Goal: Transaction & Acquisition: Purchase product/service

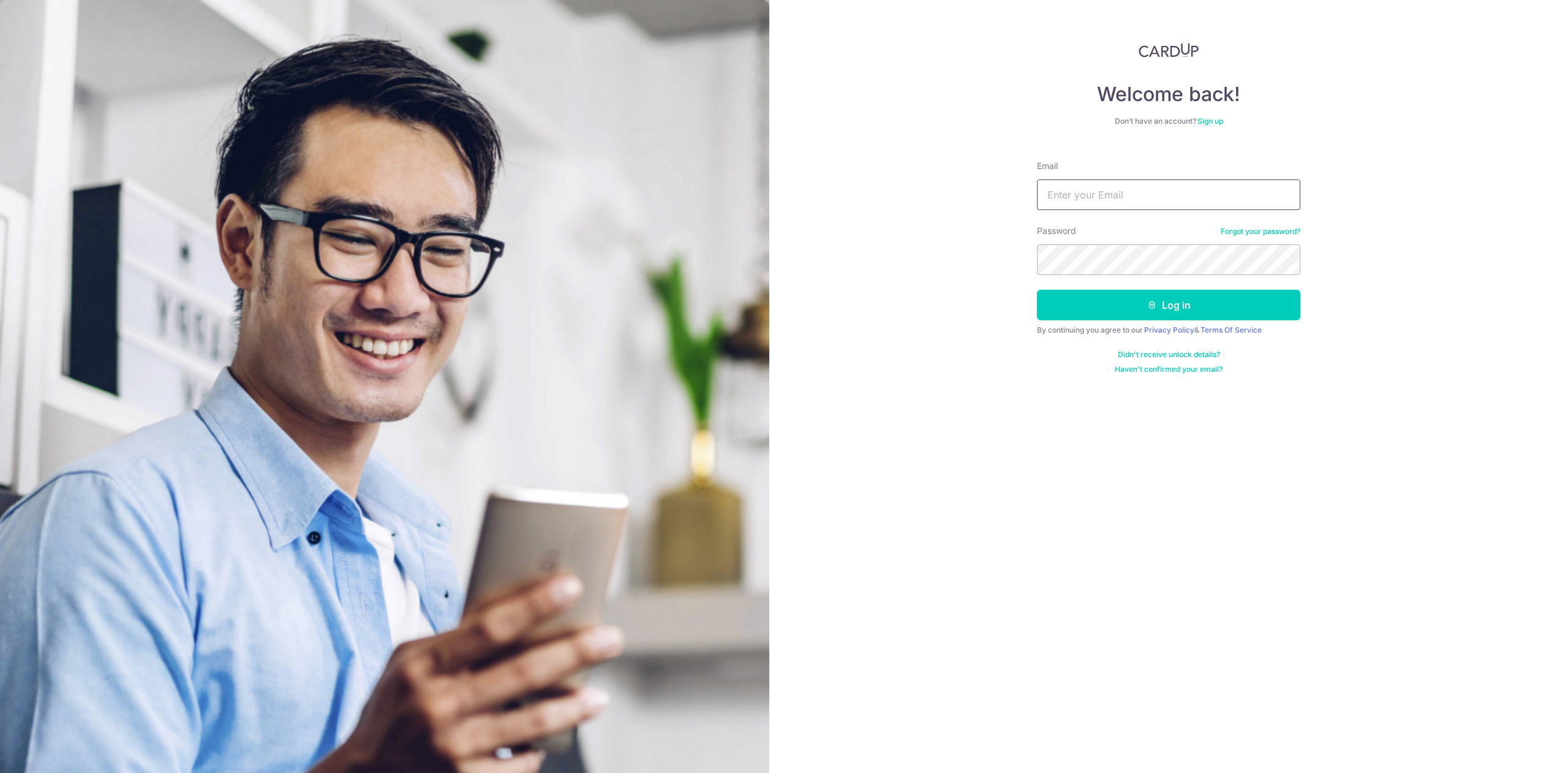
click at [1115, 198] on input "Email" at bounding box center [1168, 194] width 263 height 31
type input "angyeekiang@yahoo.com"
click at [1168, 310] on button "Log in" at bounding box center [1168, 304] width 263 height 31
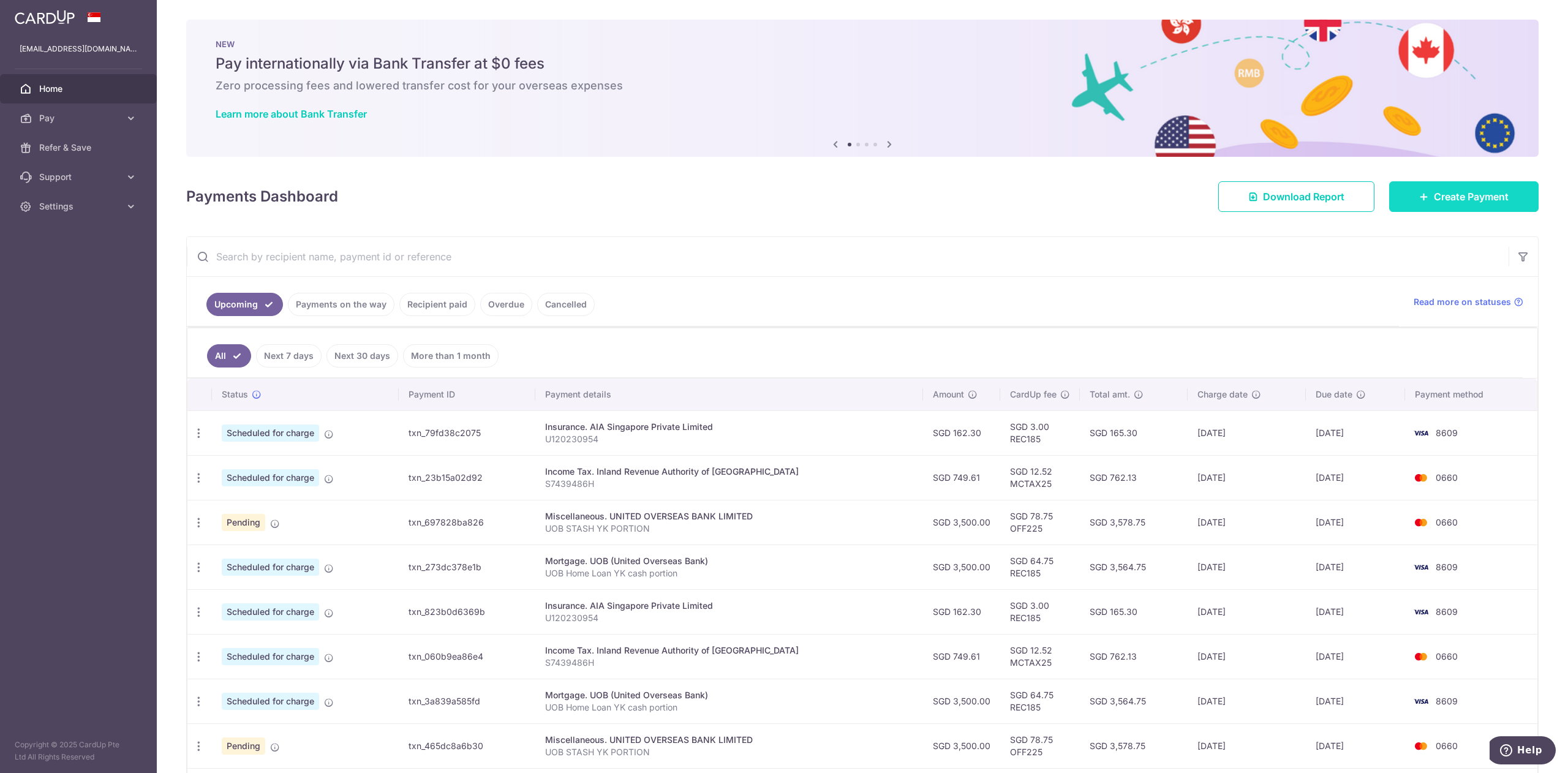
click at [1458, 204] on link "Create Payment" at bounding box center [1463, 196] width 149 height 31
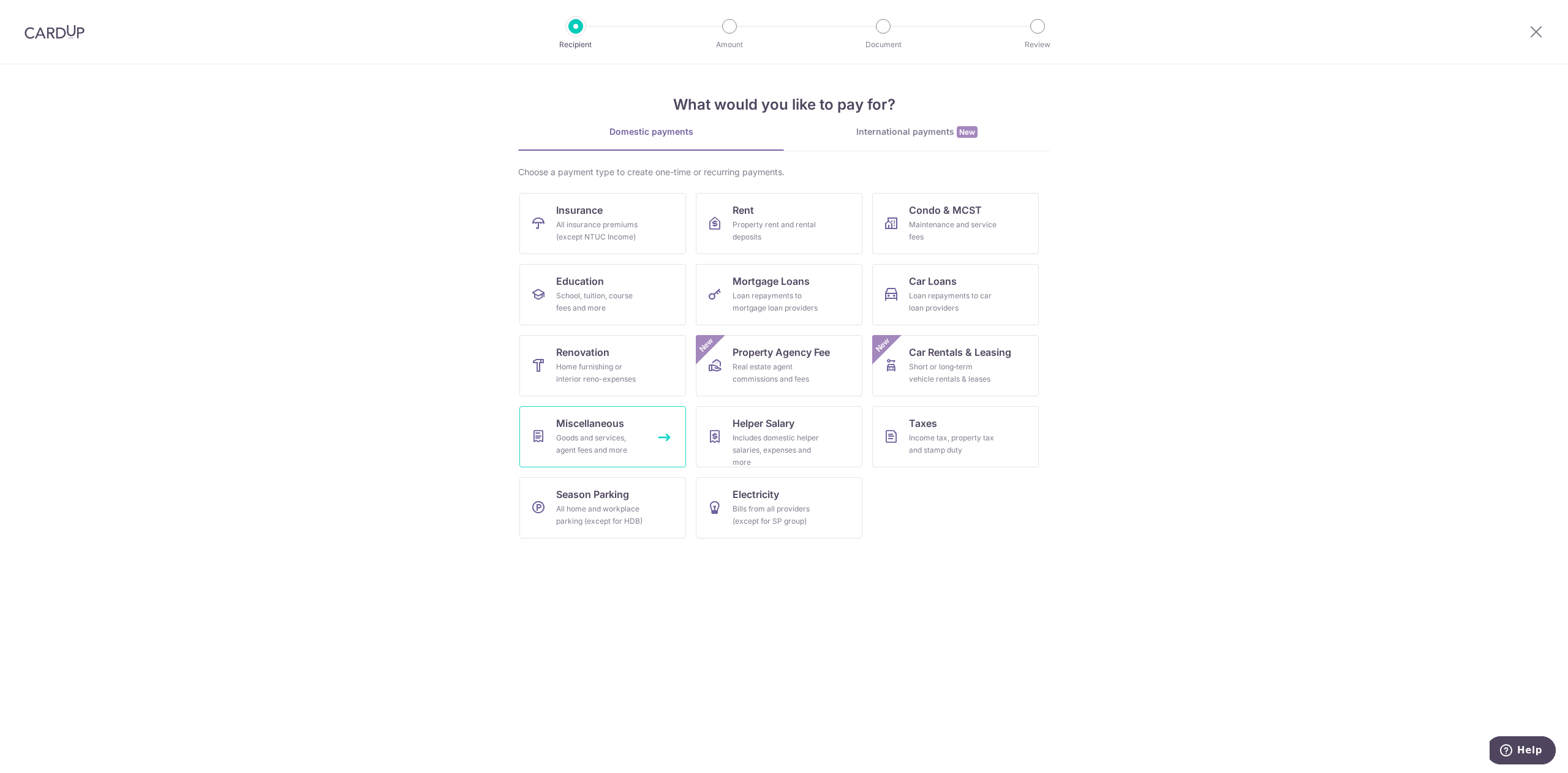
click at [605, 436] on div "Goods and services, agent fees and more" at bounding box center [600, 443] width 88 height 24
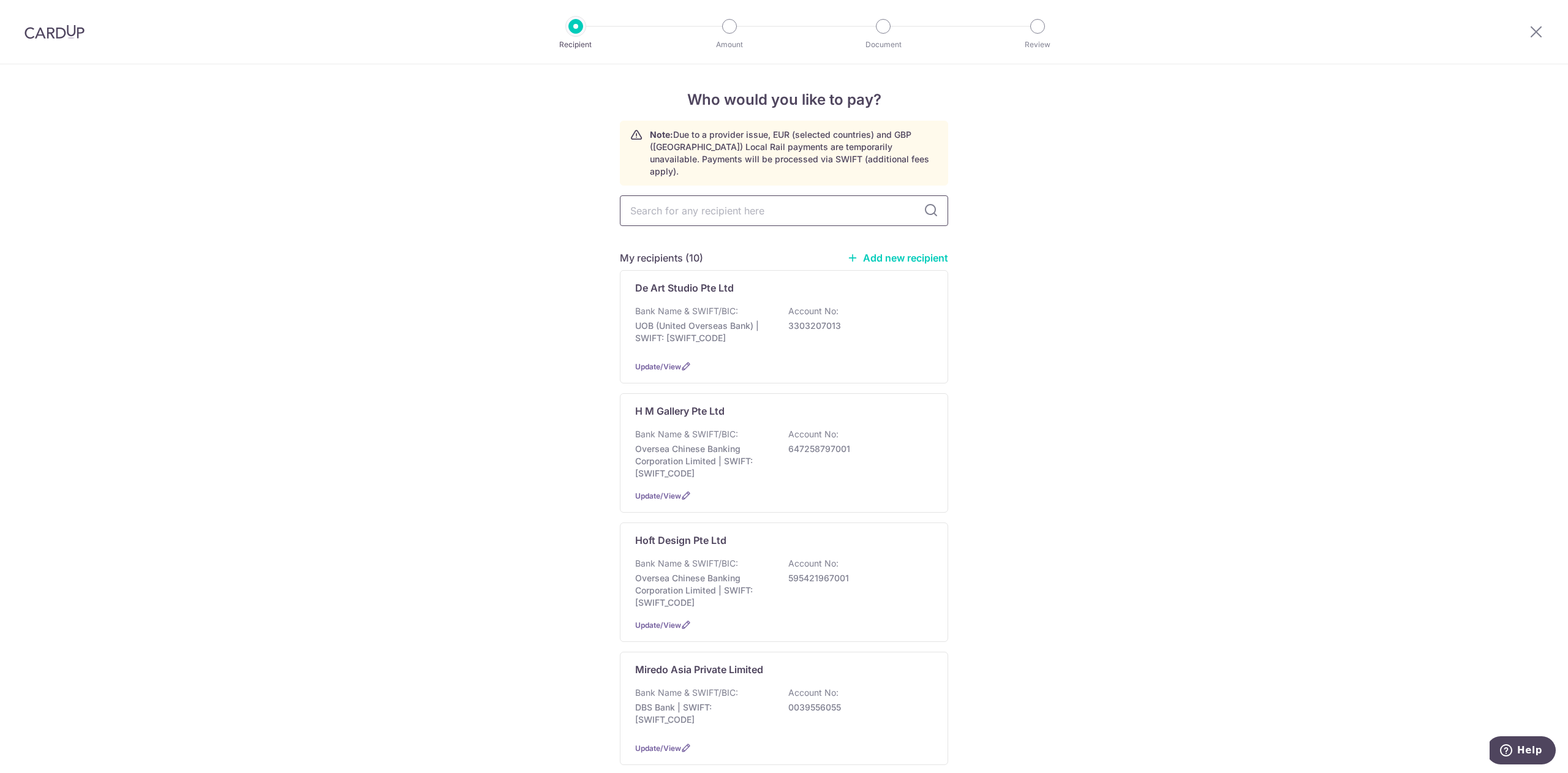
click at [770, 200] on input "text" at bounding box center [784, 210] width 329 height 31
type input "mid"
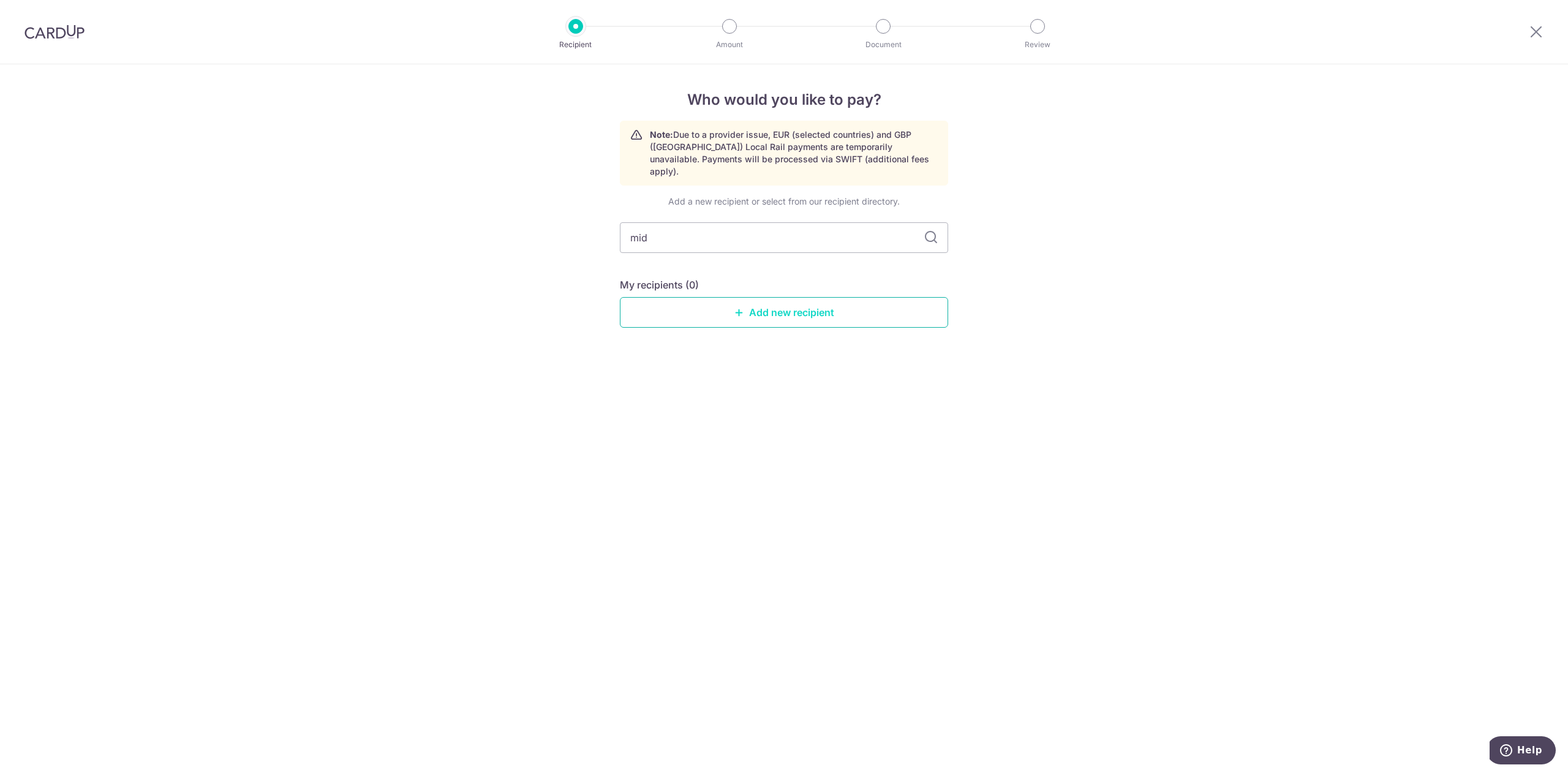
click at [791, 300] on link "Add new recipient" at bounding box center [784, 312] width 329 height 31
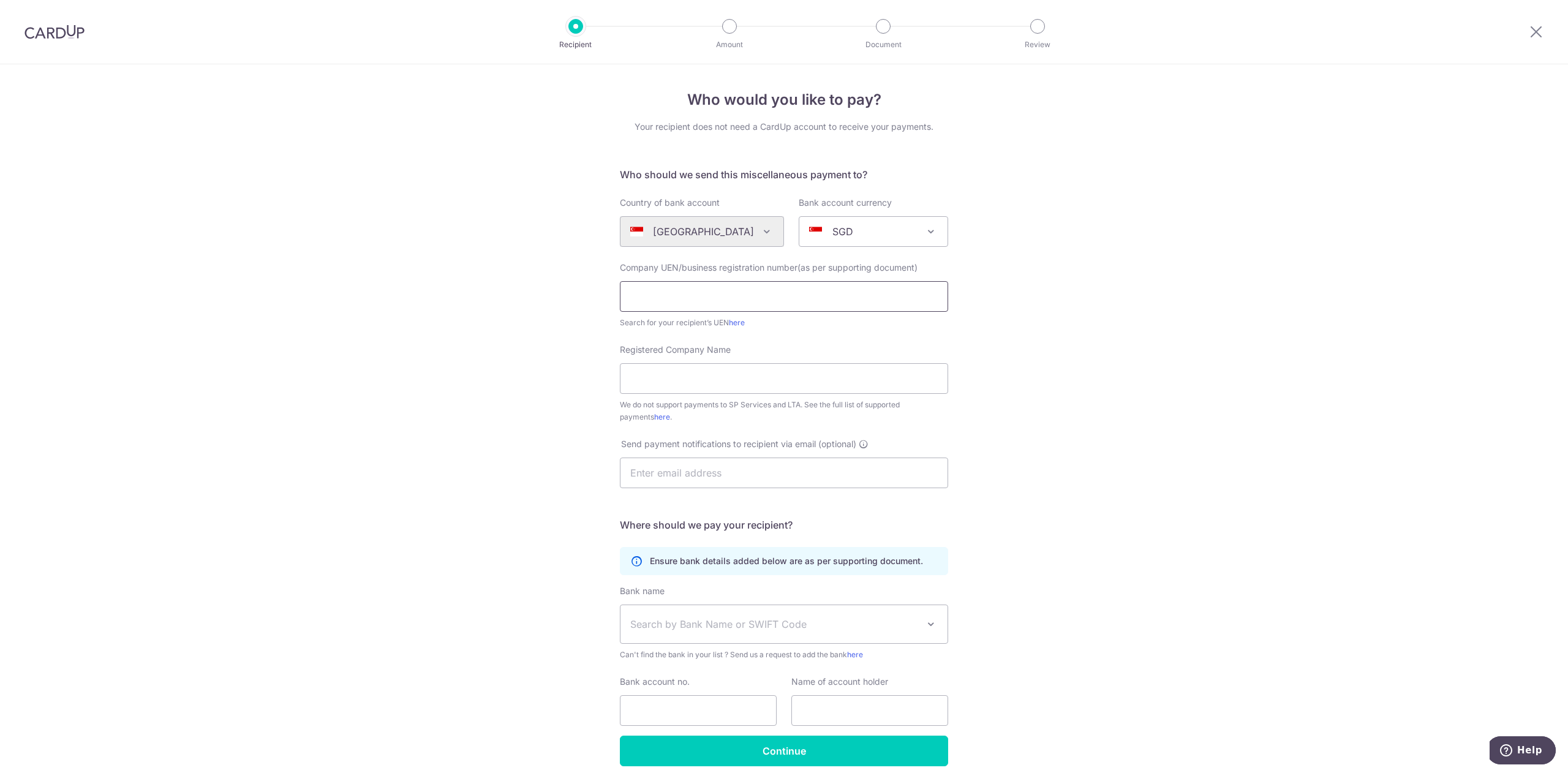
click at [791, 300] on input "text" at bounding box center [784, 296] width 329 height 31
click at [760, 292] on input "text" at bounding box center [784, 296] width 329 height 31
paste input "201931235H)"
type input "201931235H"
click at [770, 382] on input "Registered Company Name" at bounding box center [784, 378] width 329 height 31
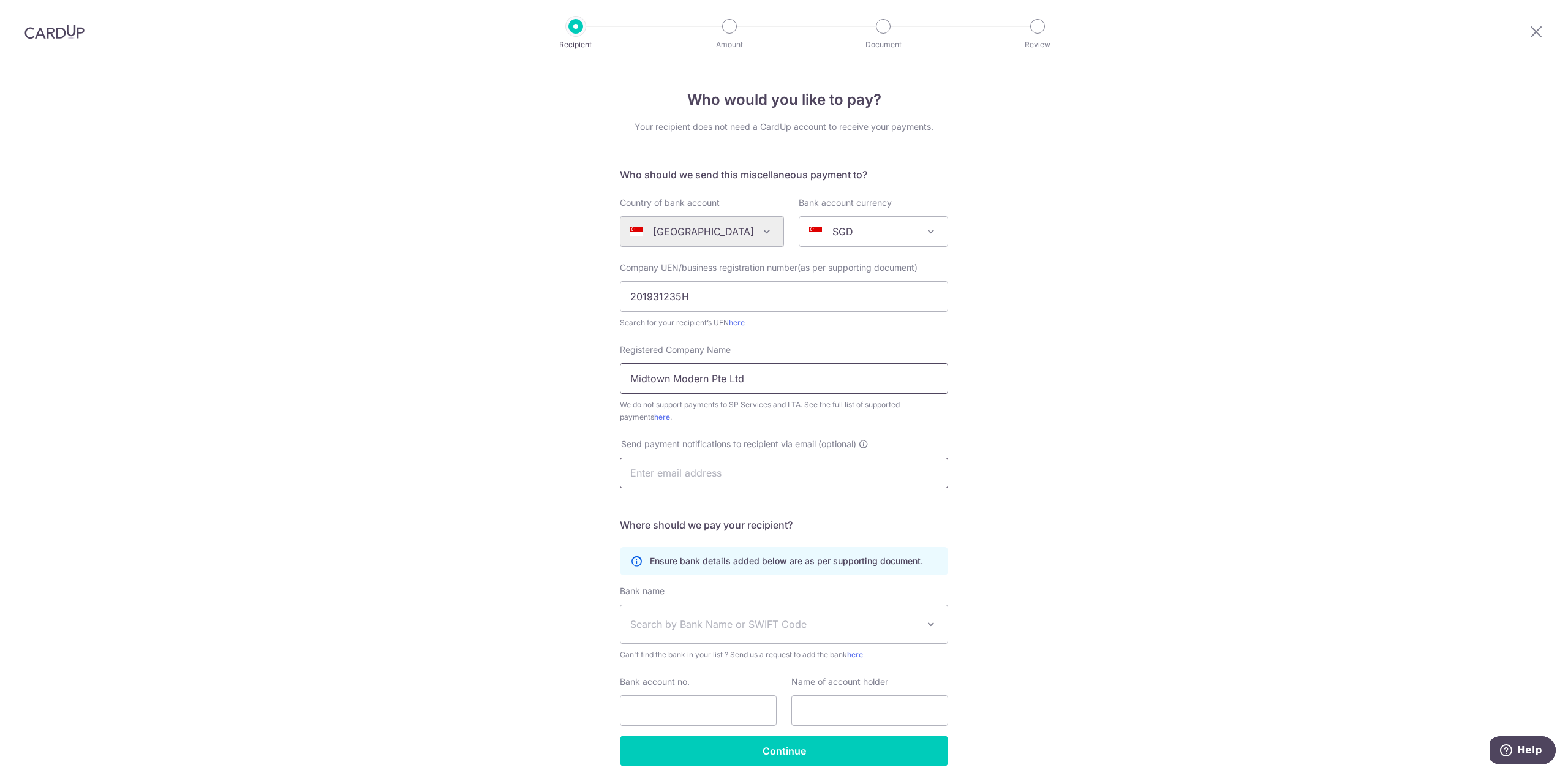
type input "Midtown Modern Pte Ltd"
click at [782, 464] on input "text" at bounding box center [784, 472] width 329 height 31
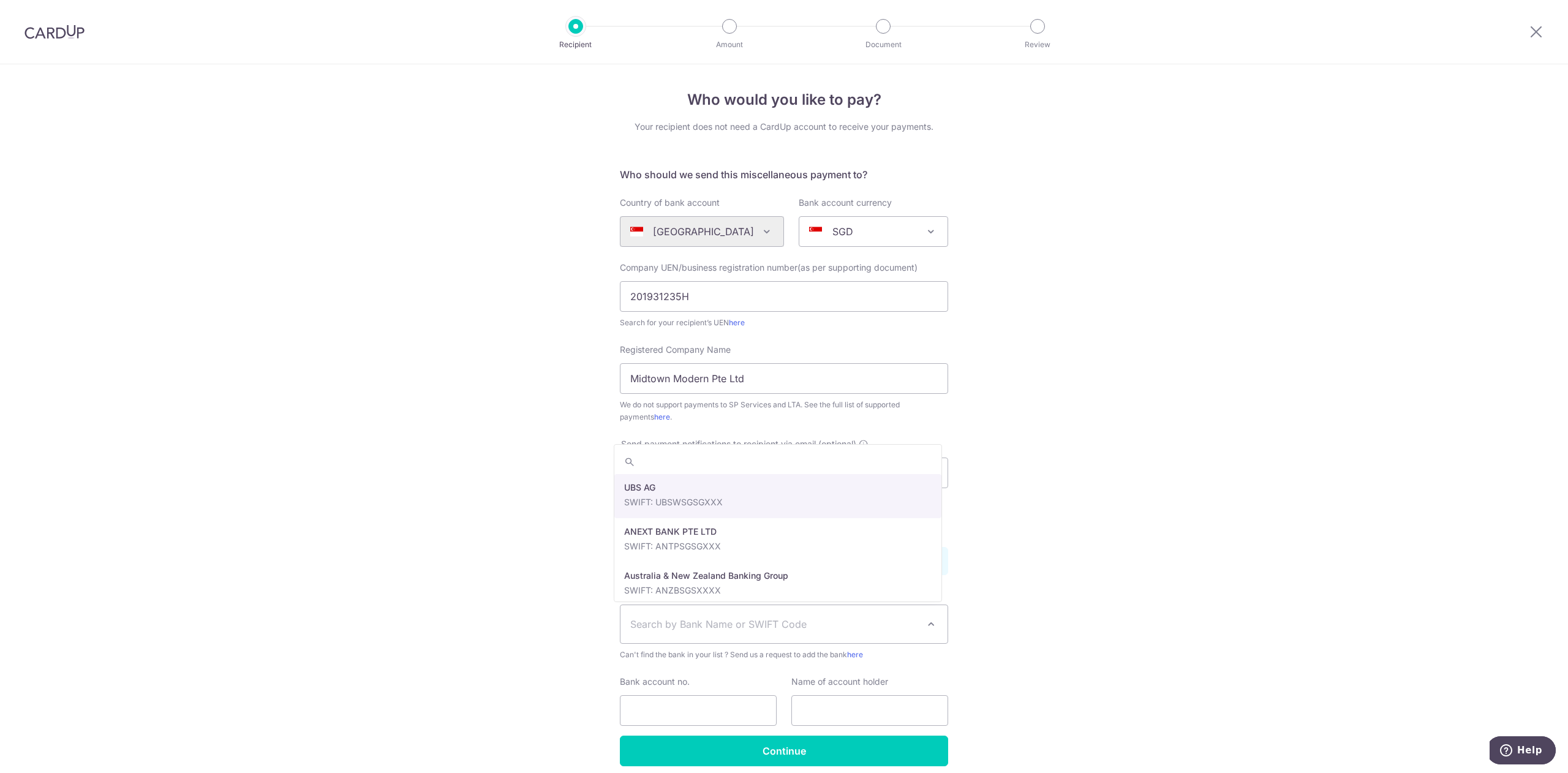
click at [762, 634] on span "Search by Bank Name or SWIFT Code" at bounding box center [784, 624] width 327 height 38
type input "dbs"
select select "6"
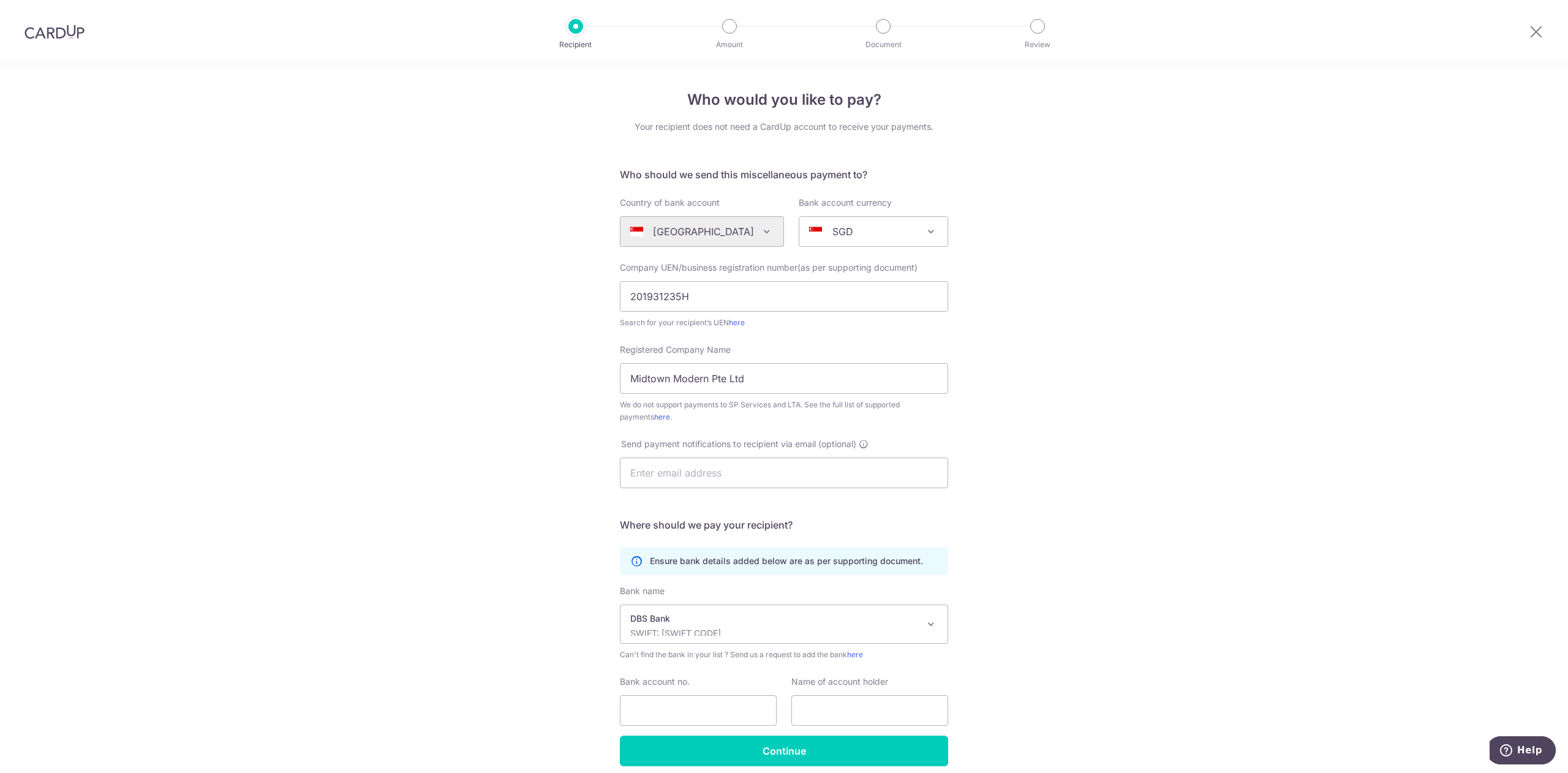
scroll to position [51, 0]
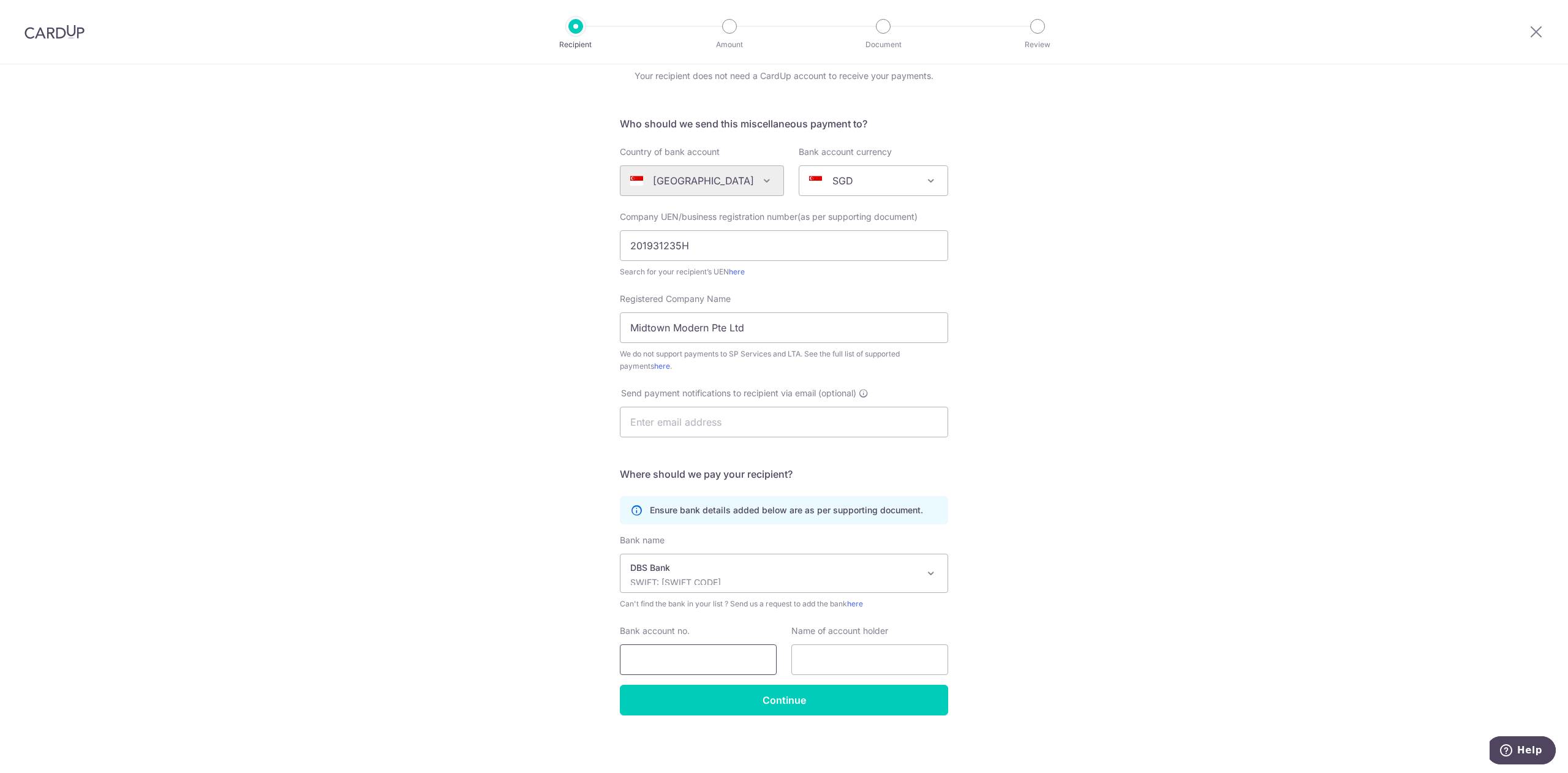
click at [681, 660] on input "Bank account no." at bounding box center [699, 659] width 157 height 31
type input "0721270781"
click at [838, 666] on input "text" at bounding box center [869, 659] width 157 height 31
type input "MIDTOWN MODERN PL - MAIN MC MF A/C"
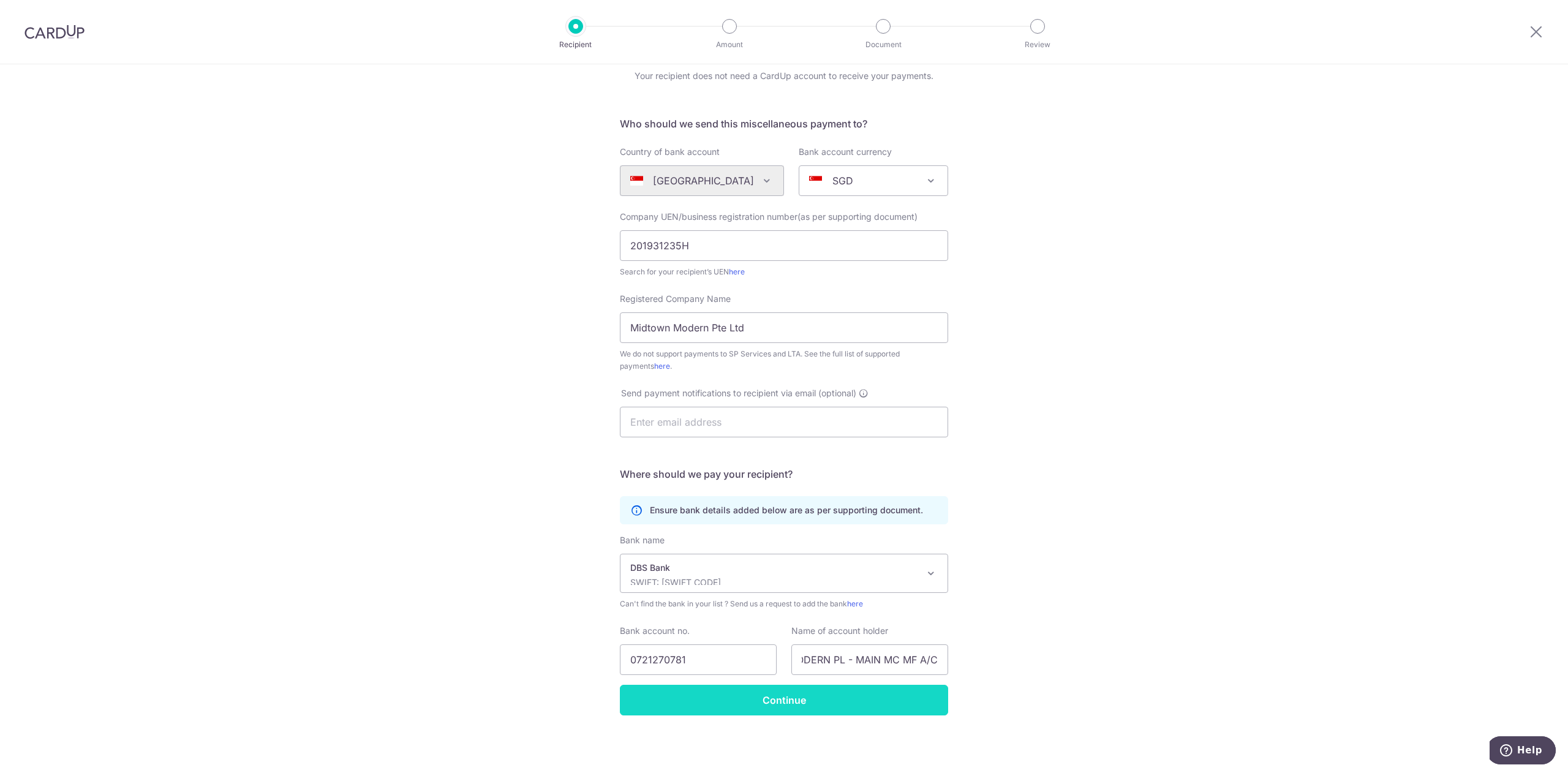
scroll to position [0, 0]
click at [804, 705] on input "Continue" at bounding box center [784, 699] width 329 height 31
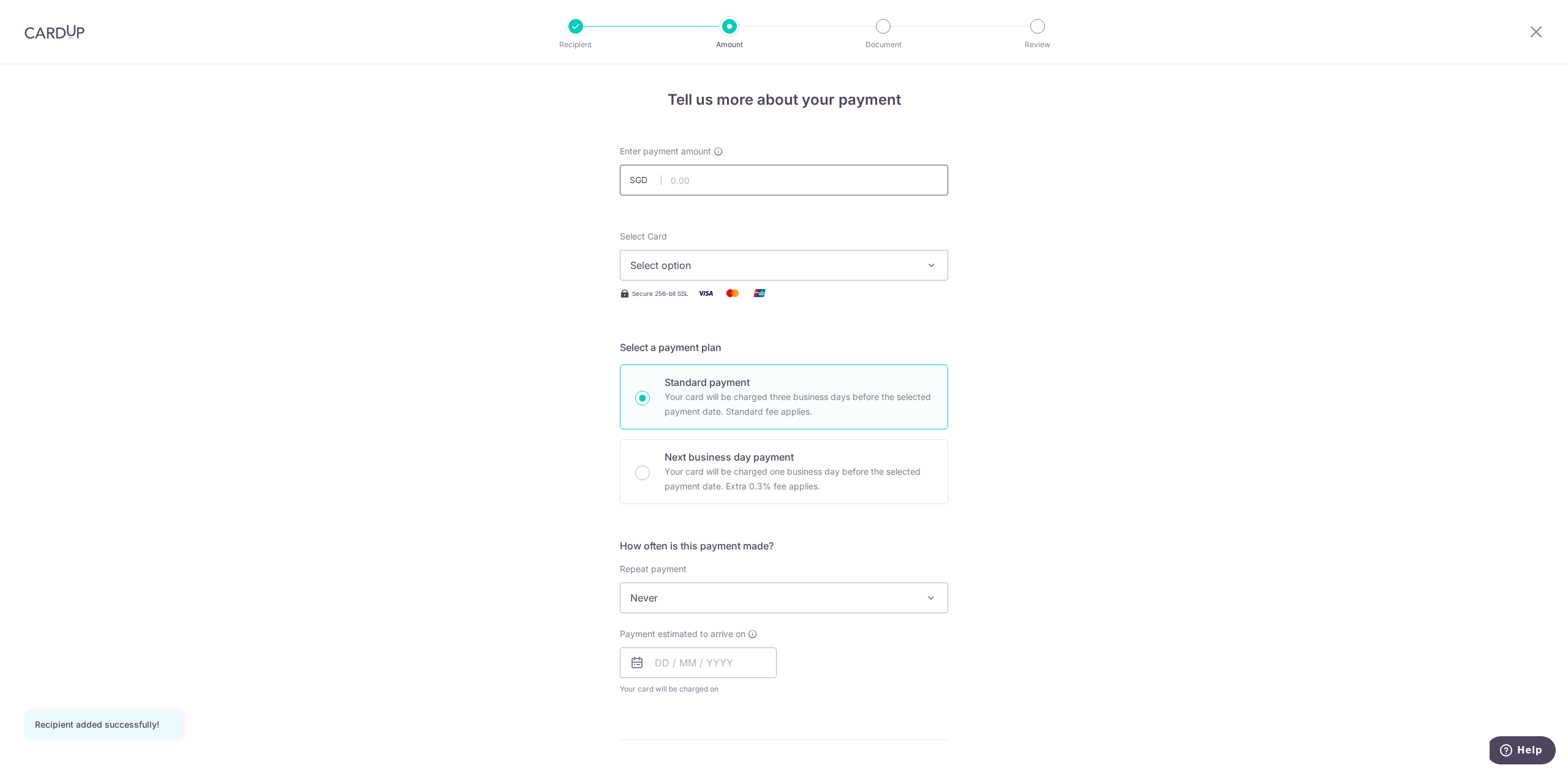
click at [728, 172] on input "text" at bounding box center [784, 179] width 329 height 31
type input "1,308.00"
click at [1051, 190] on div "Tell us more about your payment Enter payment amount SGD 1,308.00 1308.00 Recip…" at bounding box center [784, 618] width 1568 height 1107
click at [843, 263] on span "Select option" at bounding box center [773, 265] width 286 height 15
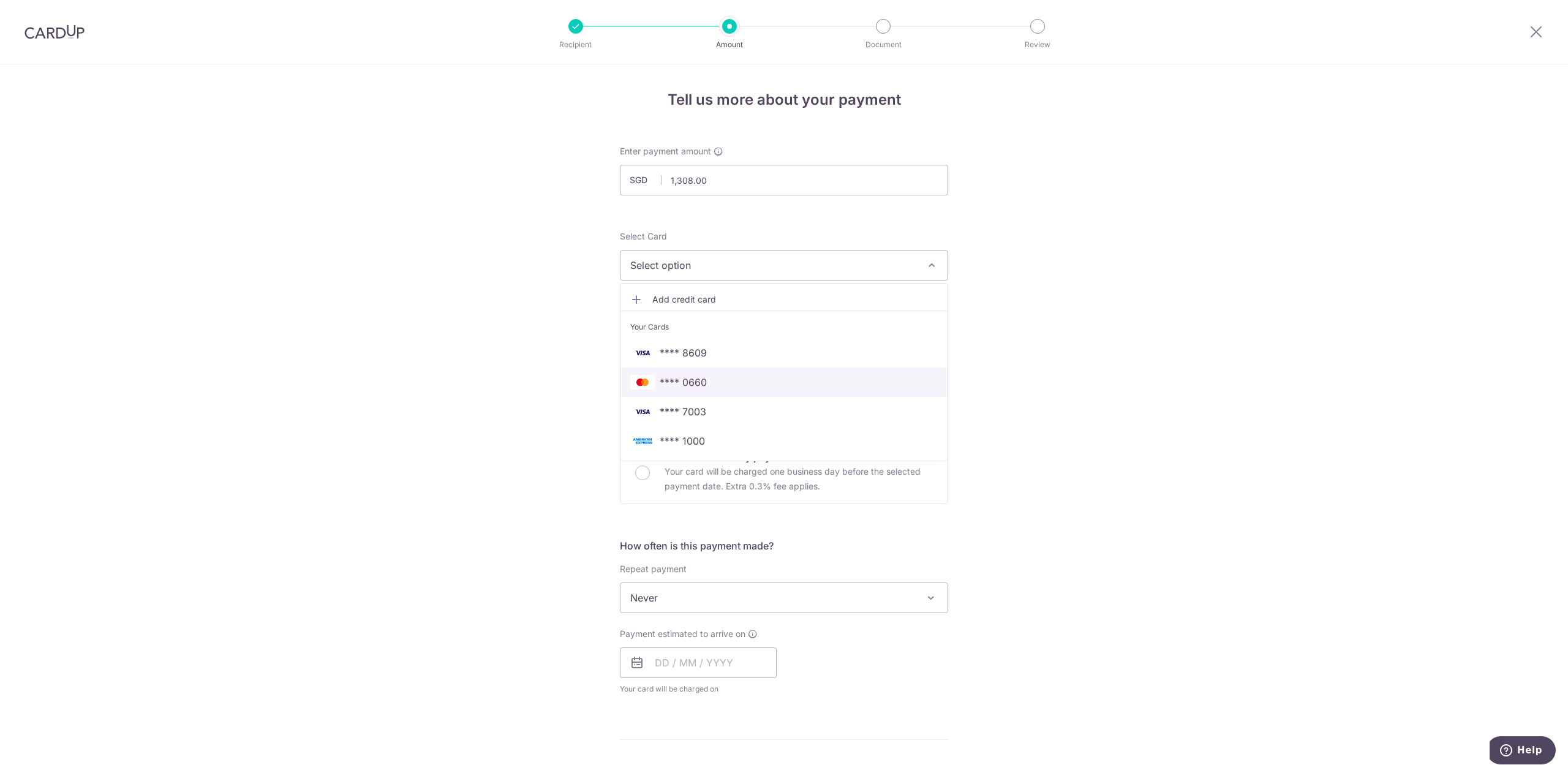
click at [689, 382] on span "**** 0660" at bounding box center [683, 382] width 47 height 15
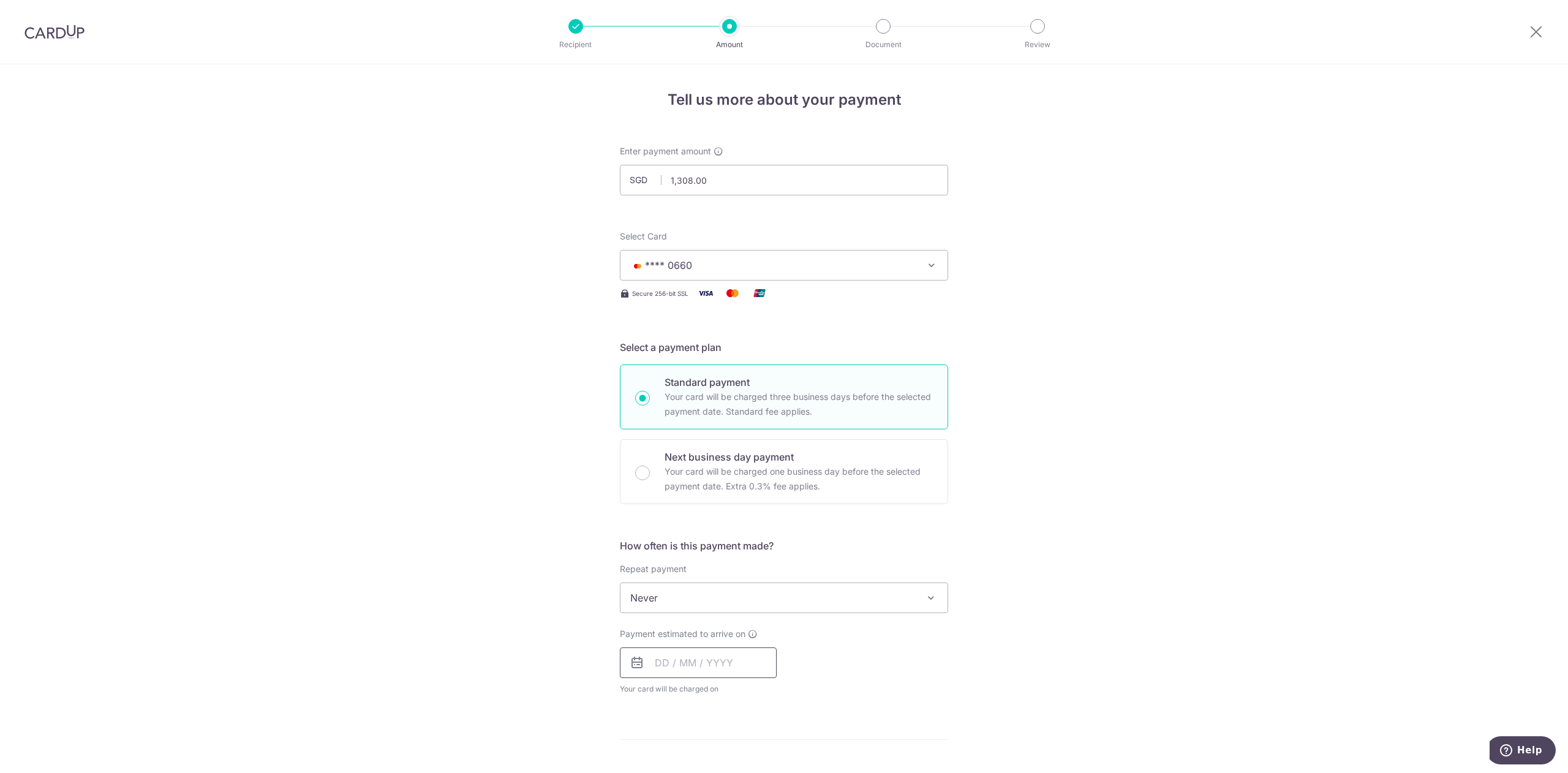
click at [720, 656] on input "text" at bounding box center [699, 662] width 157 height 31
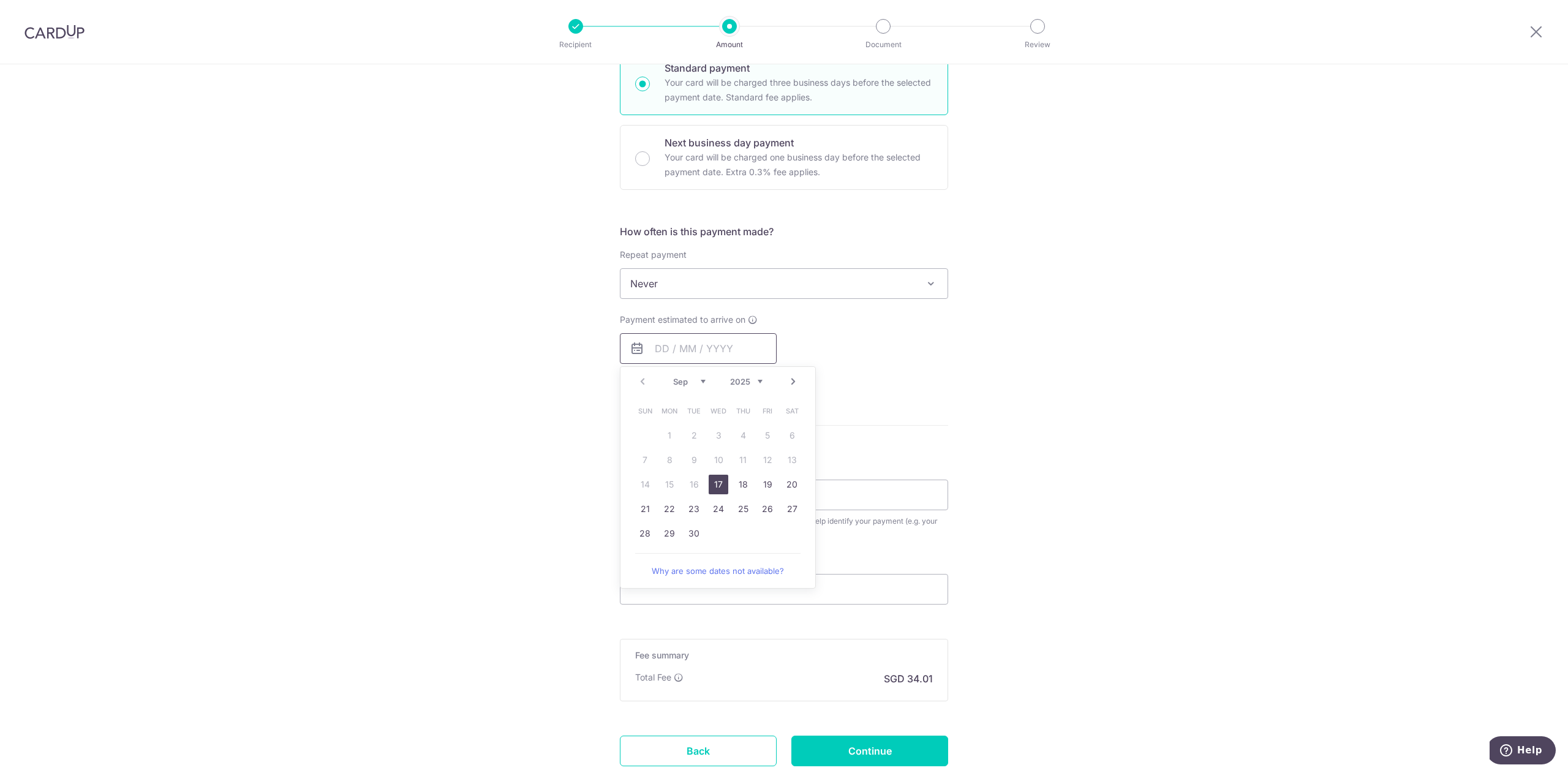
scroll to position [367, 0]
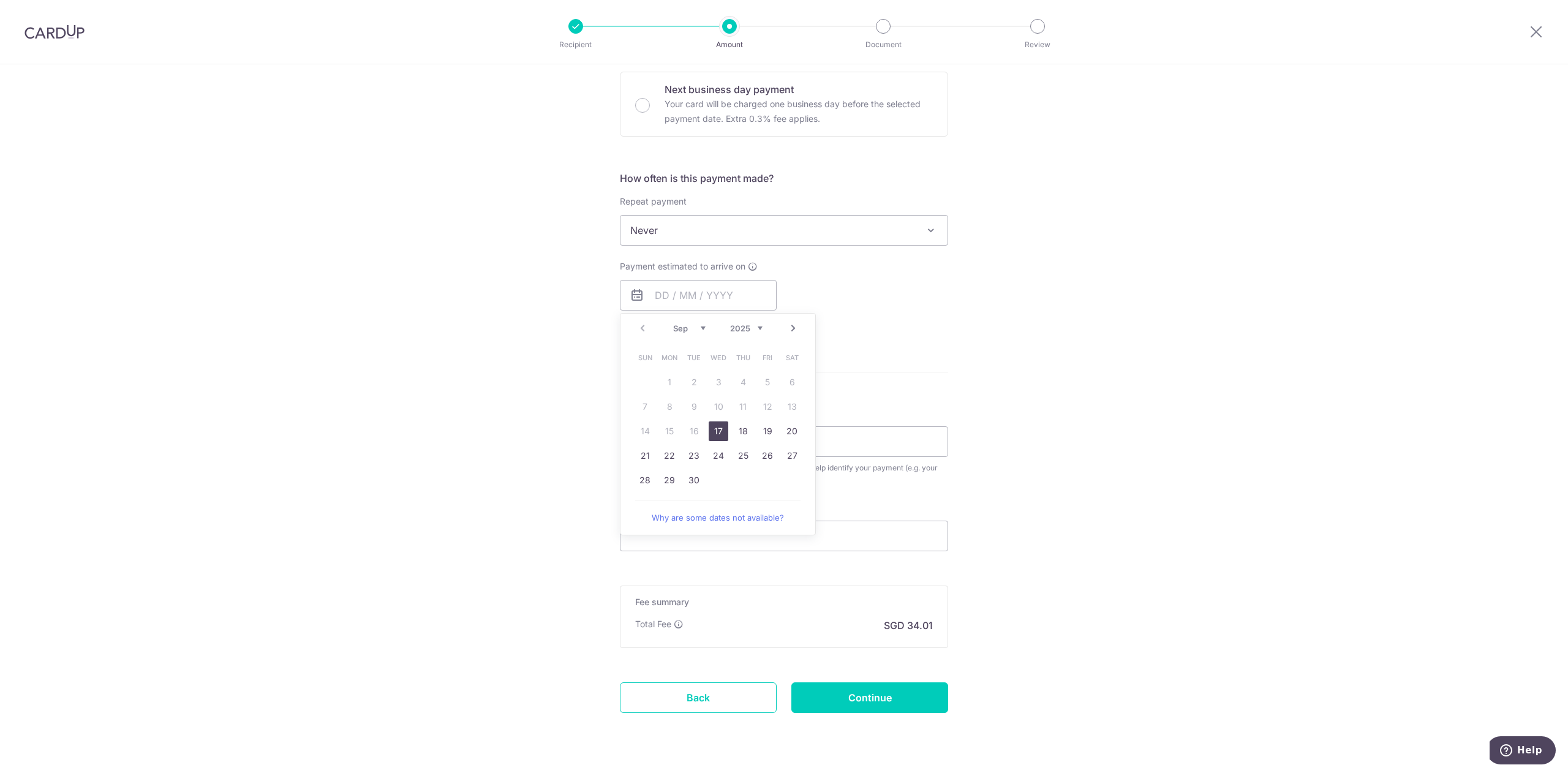
click at [713, 433] on link "17" at bounding box center [718, 430] width 20 height 20
type input "17/09/2025"
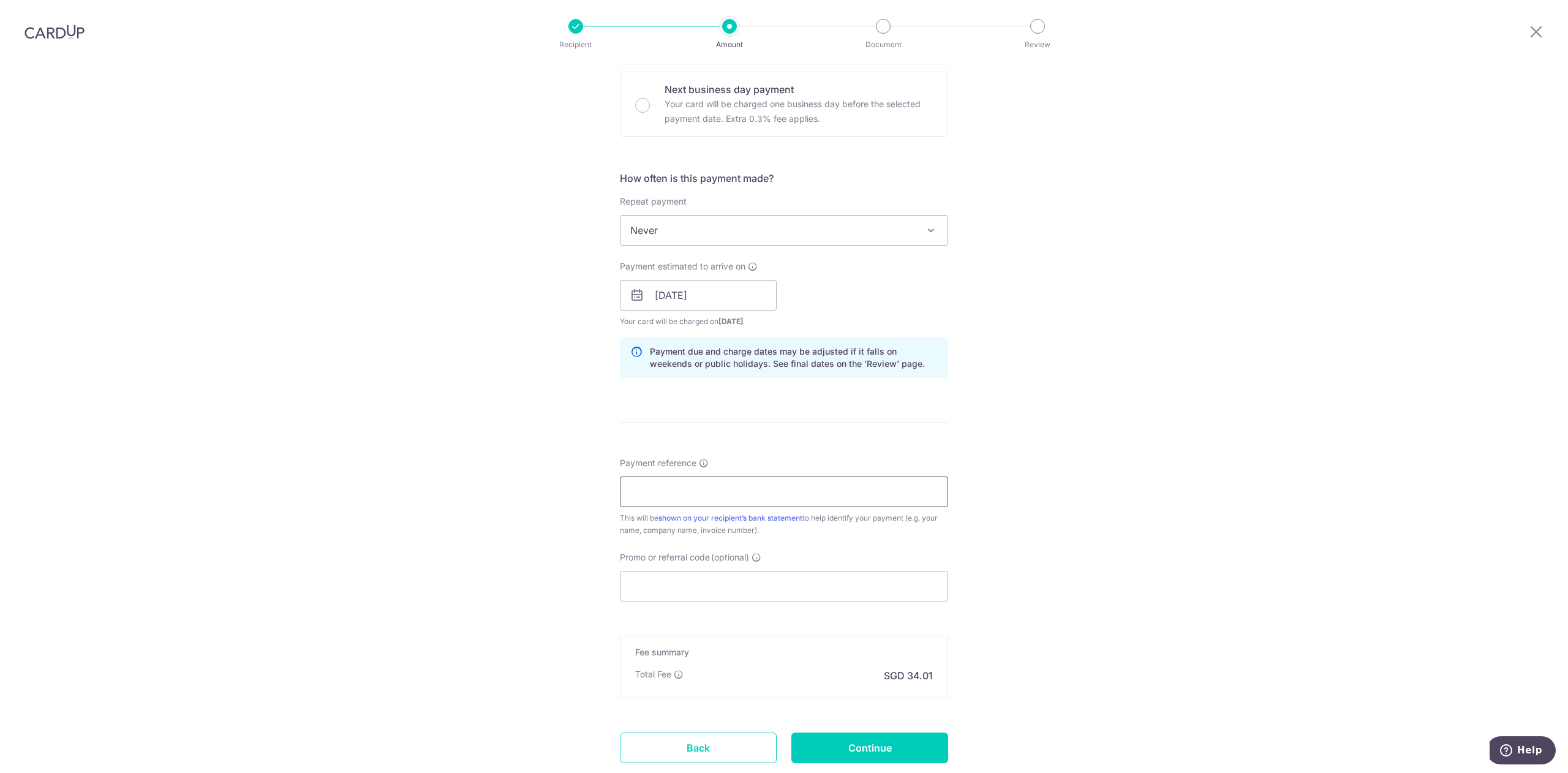
click at [762, 492] on input "Payment reference" at bounding box center [784, 491] width 329 height 31
click at [1188, 490] on div "Tell us more about your payment Enter payment amount SGD 1,308.00 1308.00 Recip…" at bounding box center [784, 275] width 1568 height 1158
click at [875, 498] on input "Payment reference" at bounding box center [784, 491] width 329 height 31
click at [642, 500] on input "Payment reference" at bounding box center [784, 491] width 329 height 31
type input "MTM UNIT 12-10 SKD1161K SJK6015S"
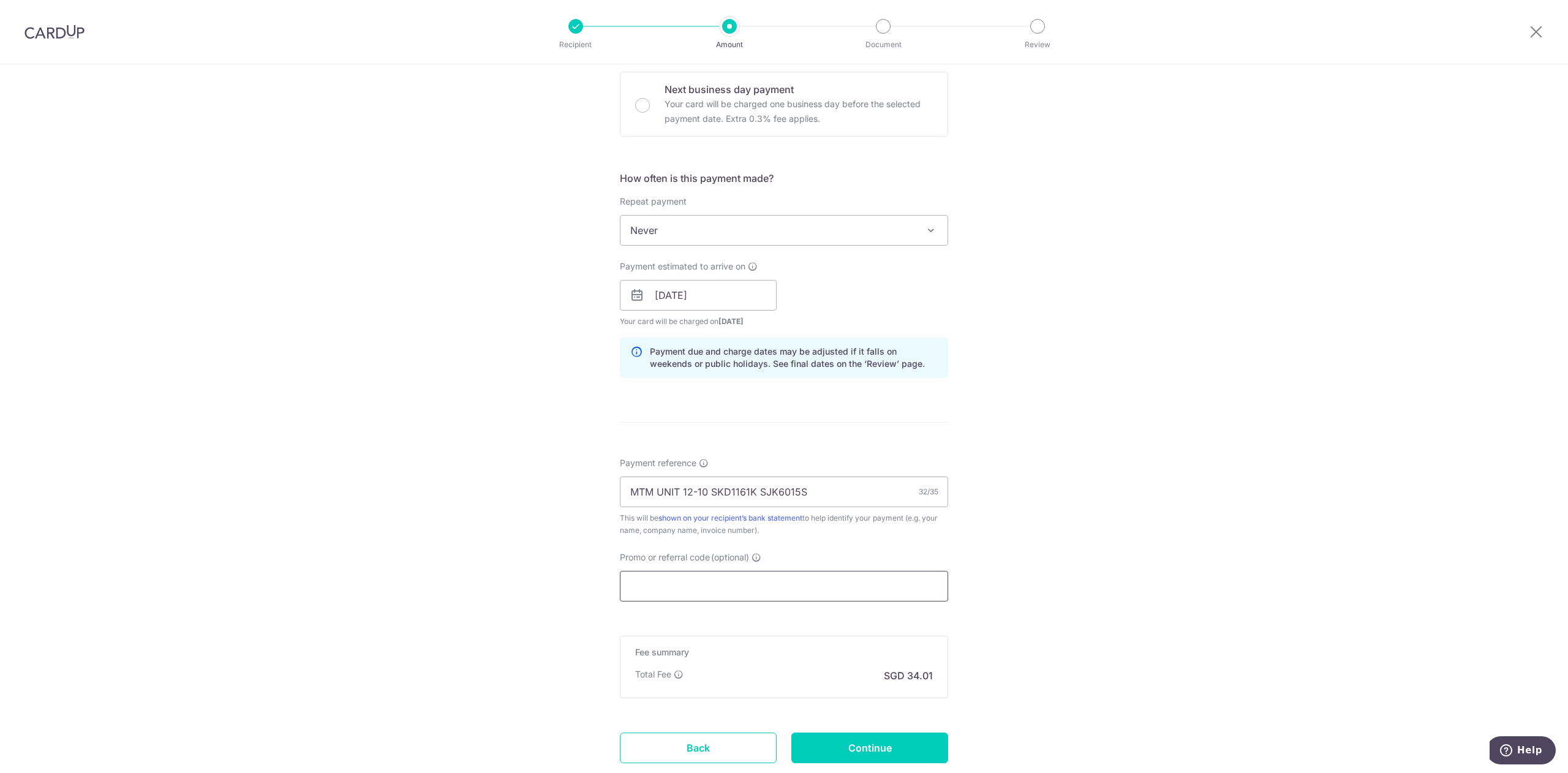
click at [777, 588] on input "Promo or referral code (optional)" at bounding box center [784, 585] width 329 height 31
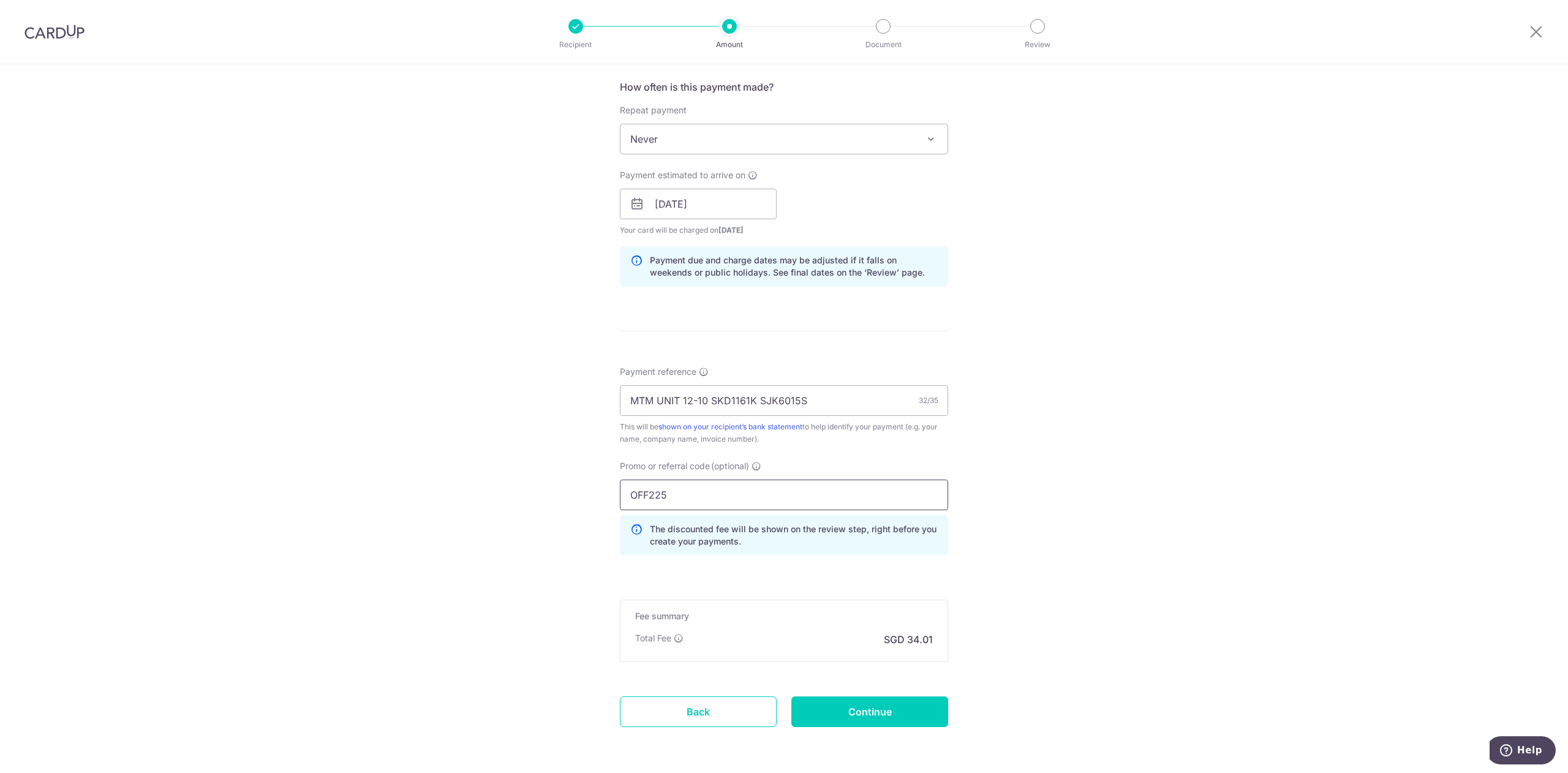
scroll to position [507, 0]
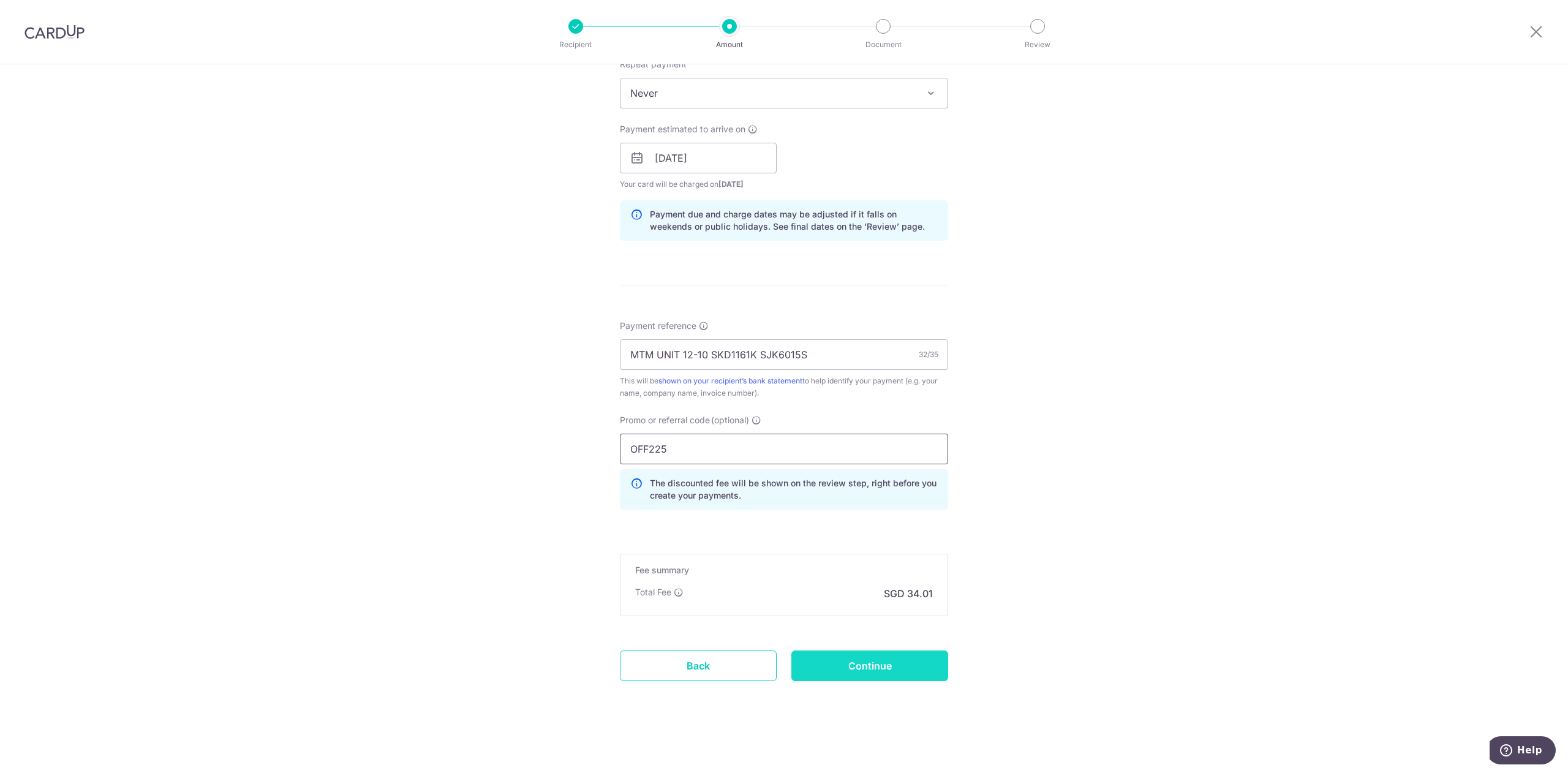
type input "OFF225"
click at [852, 664] on input "Continue" at bounding box center [869, 665] width 157 height 31
type input "Create Schedule"
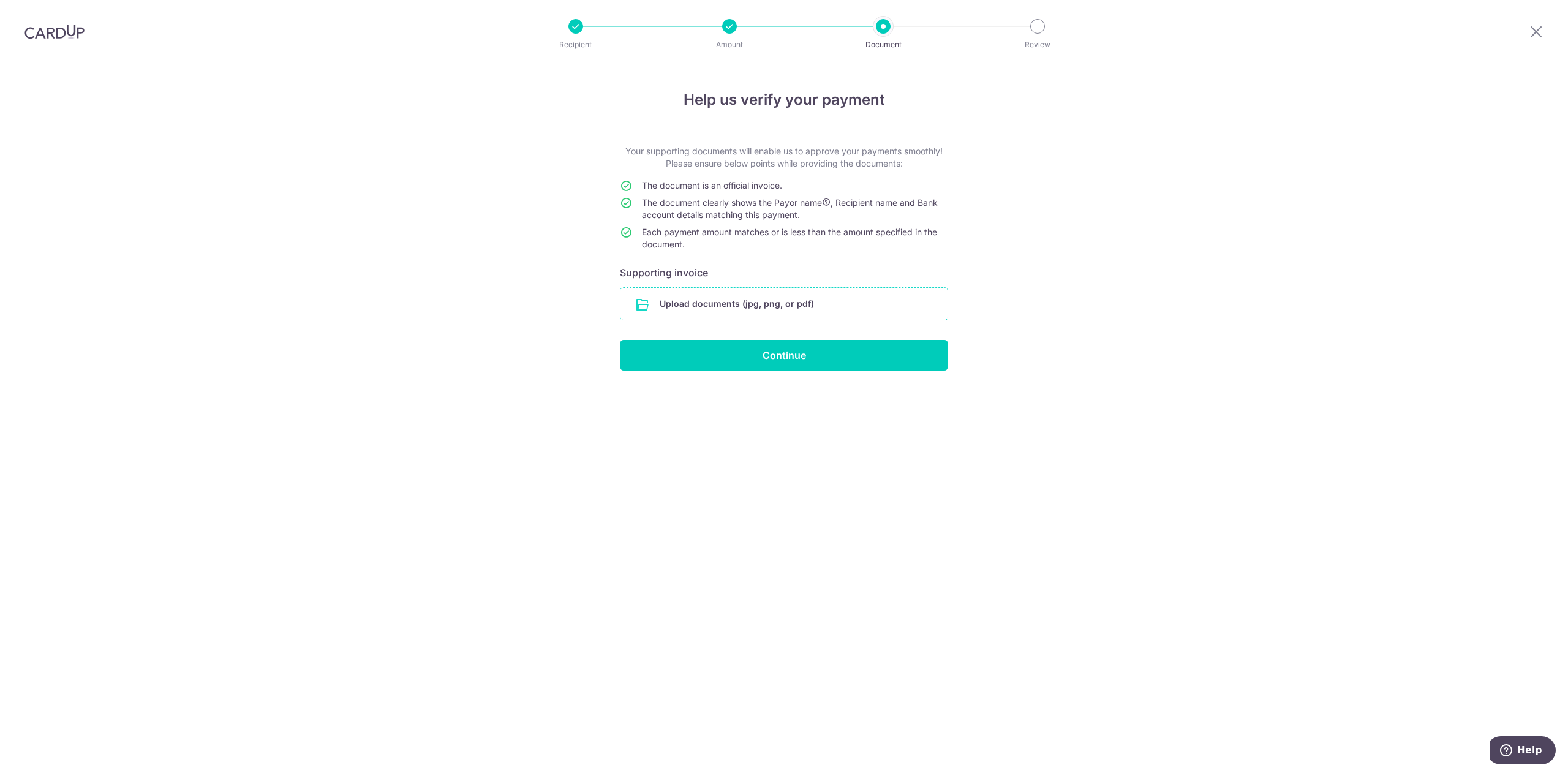
click at [735, 312] on input "file" at bounding box center [784, 303] width 327 height 32
click at [799, 310] on input "file" at bounding box center [784, 303] width 327 height 32
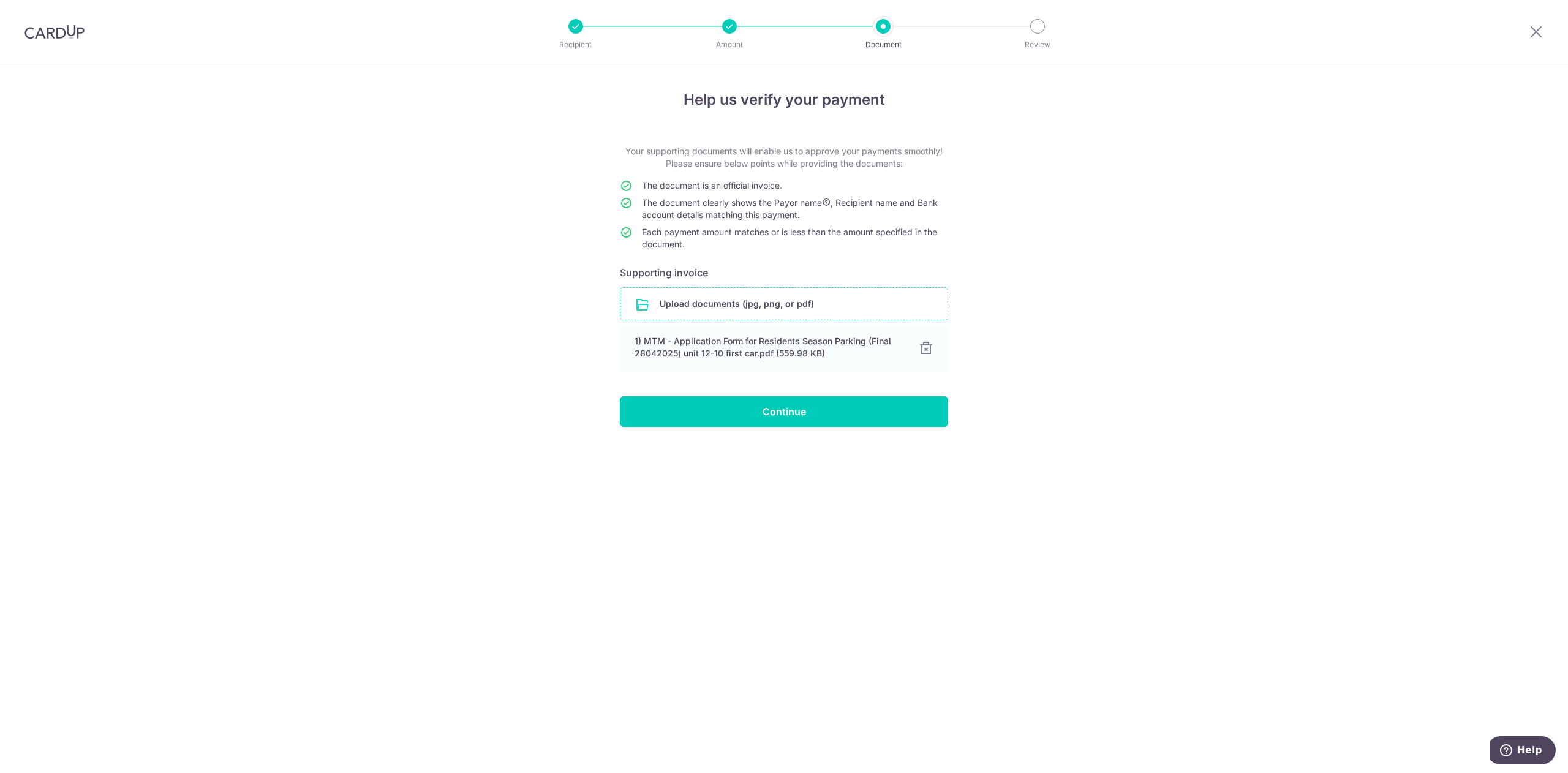
click at [701, 303] on input "file" at bounding box center [784, 303] width 327 height 32
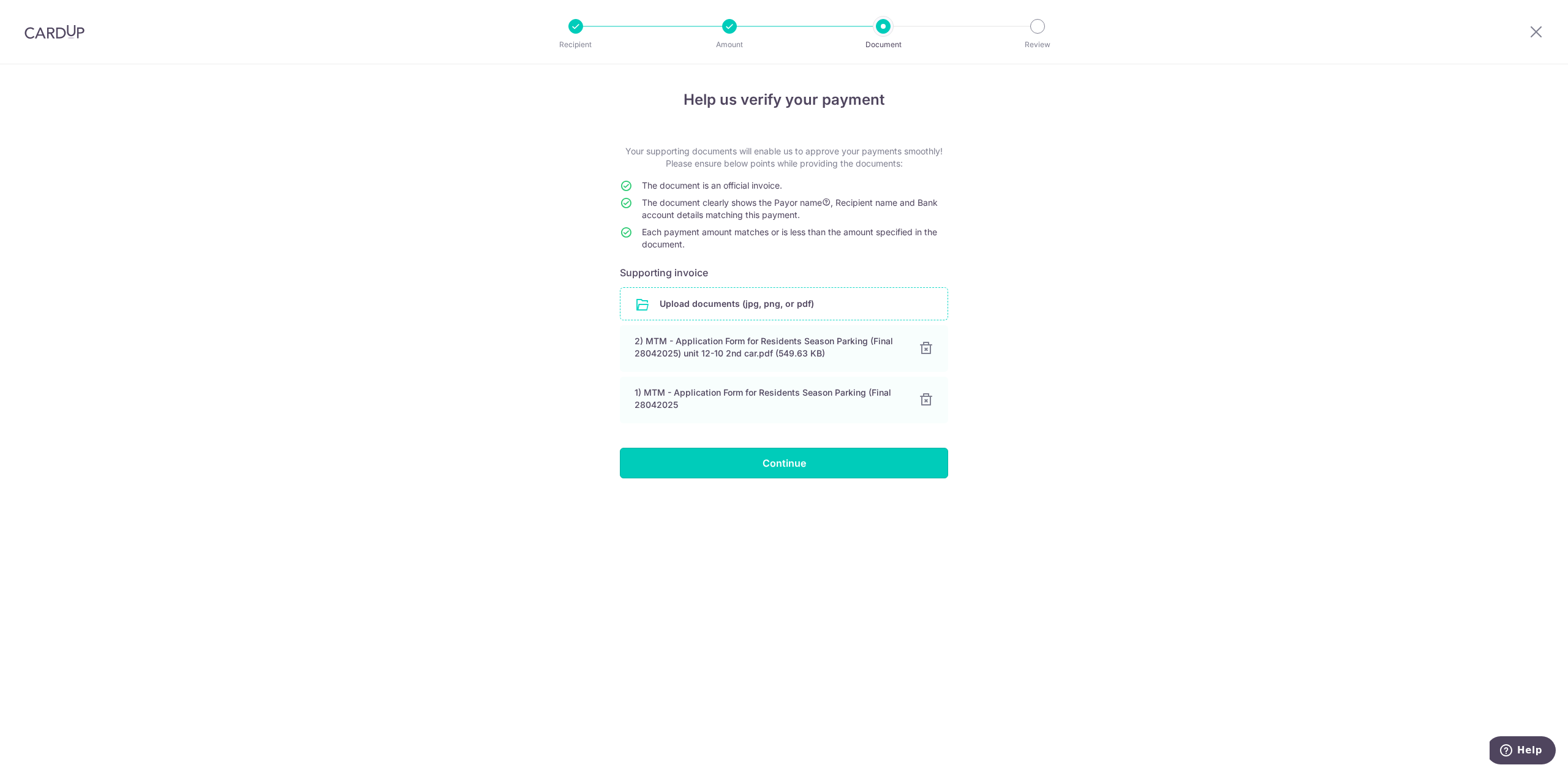
click at [738, 459] on input "Continue" at bounding box center [784, 462] width 329 height 31
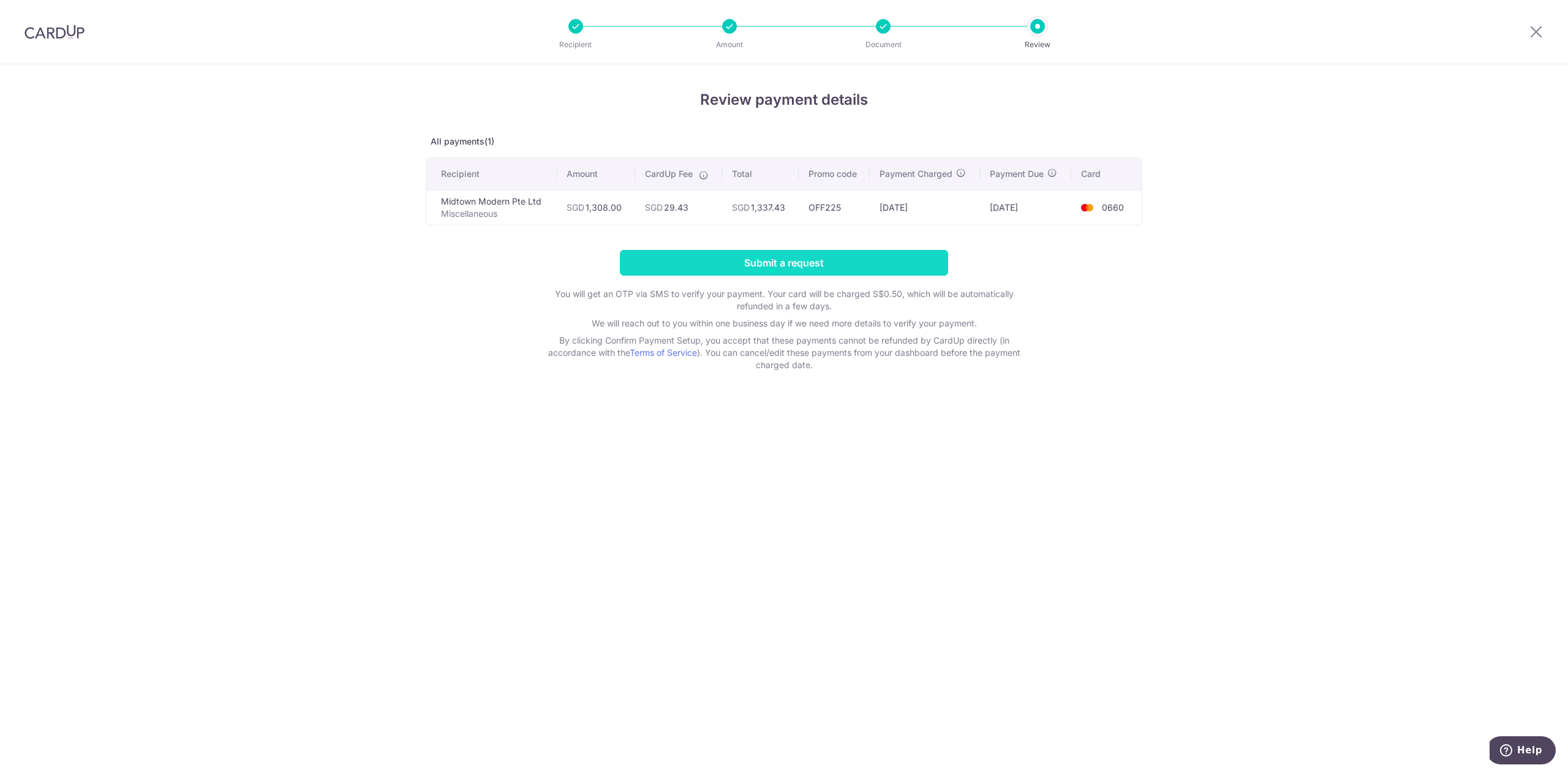
click at [782, 263] on input "Submit a request" at bounding box center [784, 263] width 329 height 26
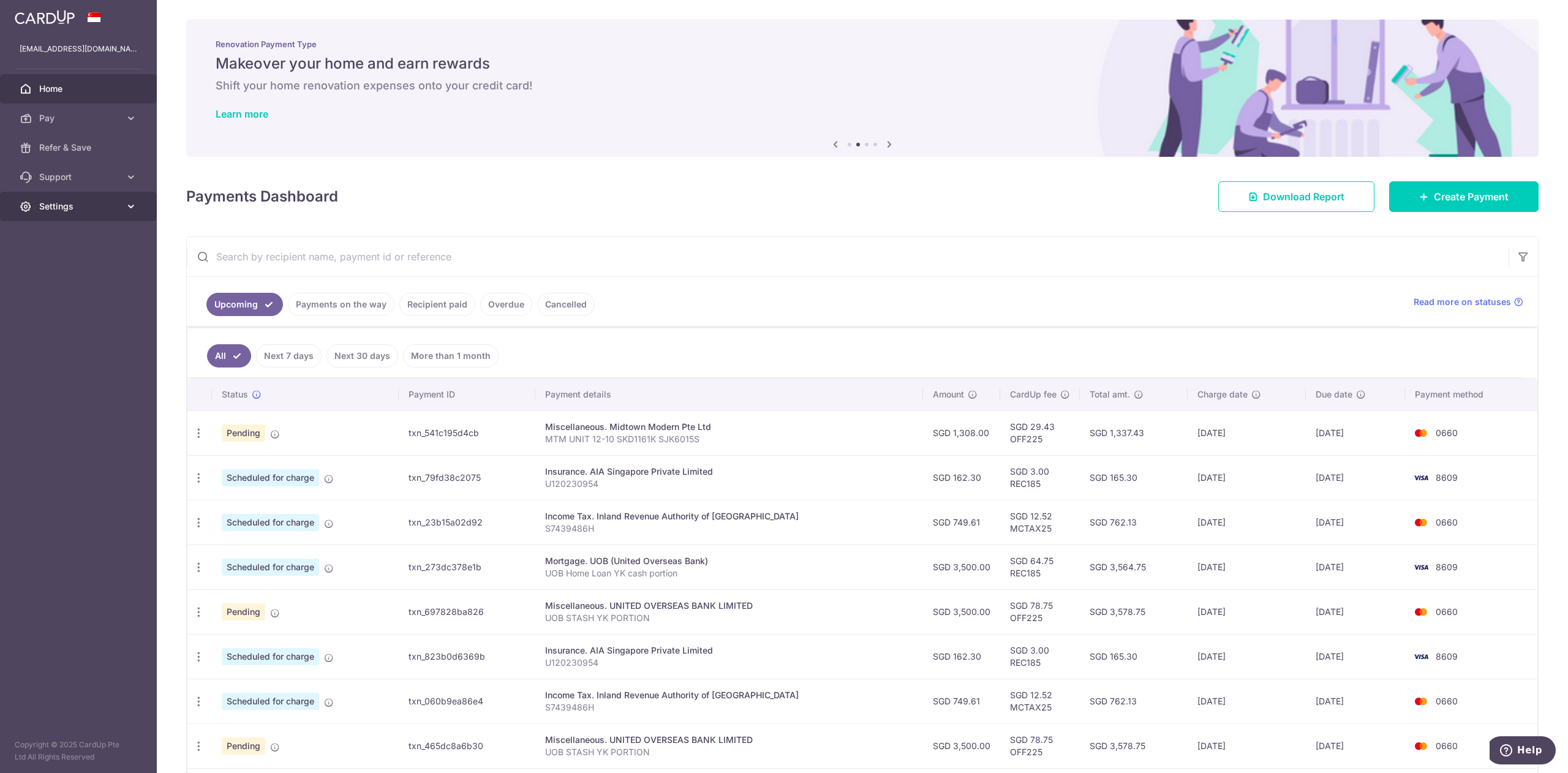
click at [65, 208] on span "Settings" at bounding box center [79, 205] width 81 height 12
click at [60, 267] on span "Logout" at bounding box center [79, 264] width 81 height 12
